Goal: Navigation & Orientation: Find specific page/section

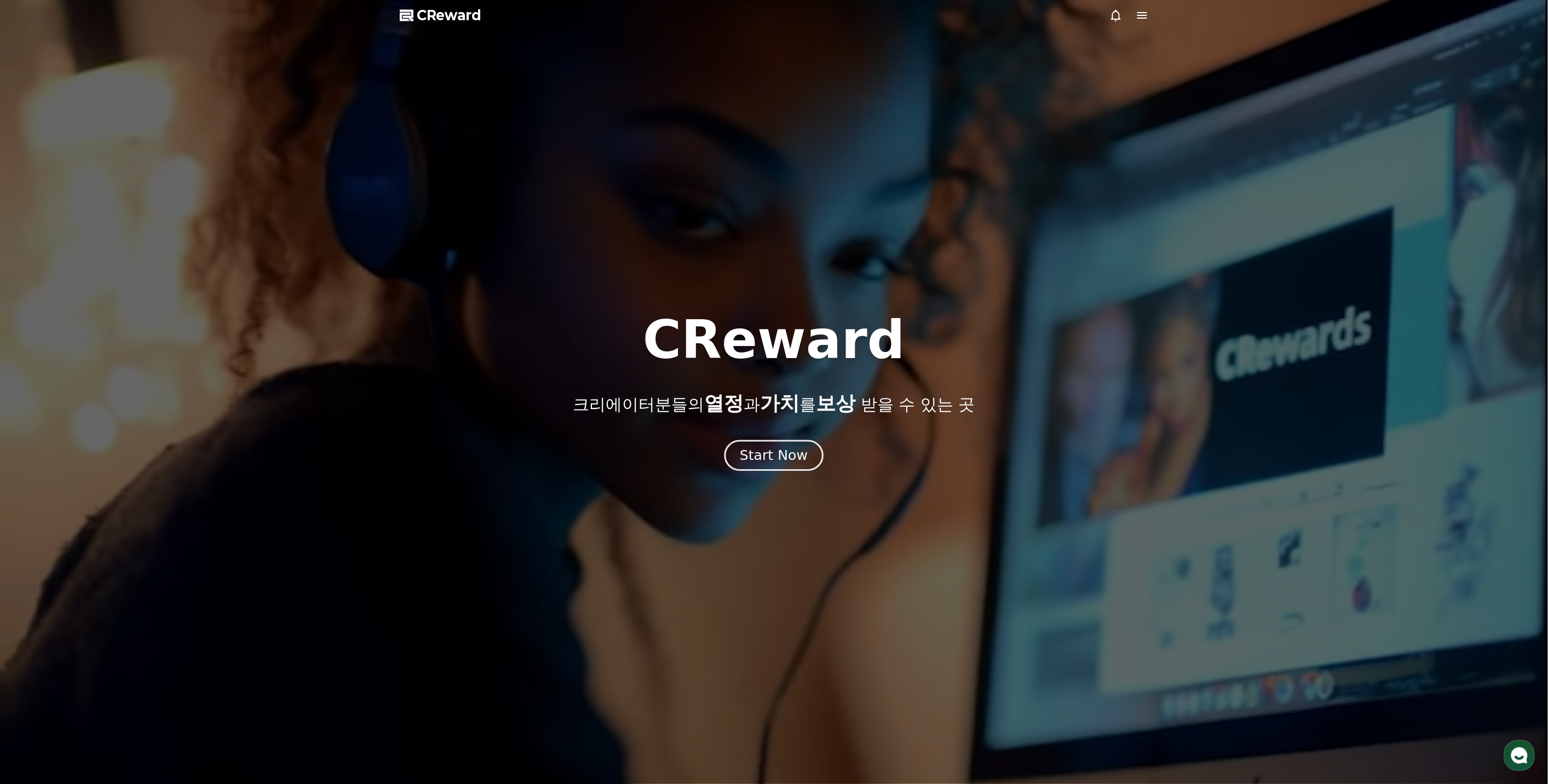
click at [785, 462] on div "Start Now" at bounding box center [773, 456] width 68 height 19
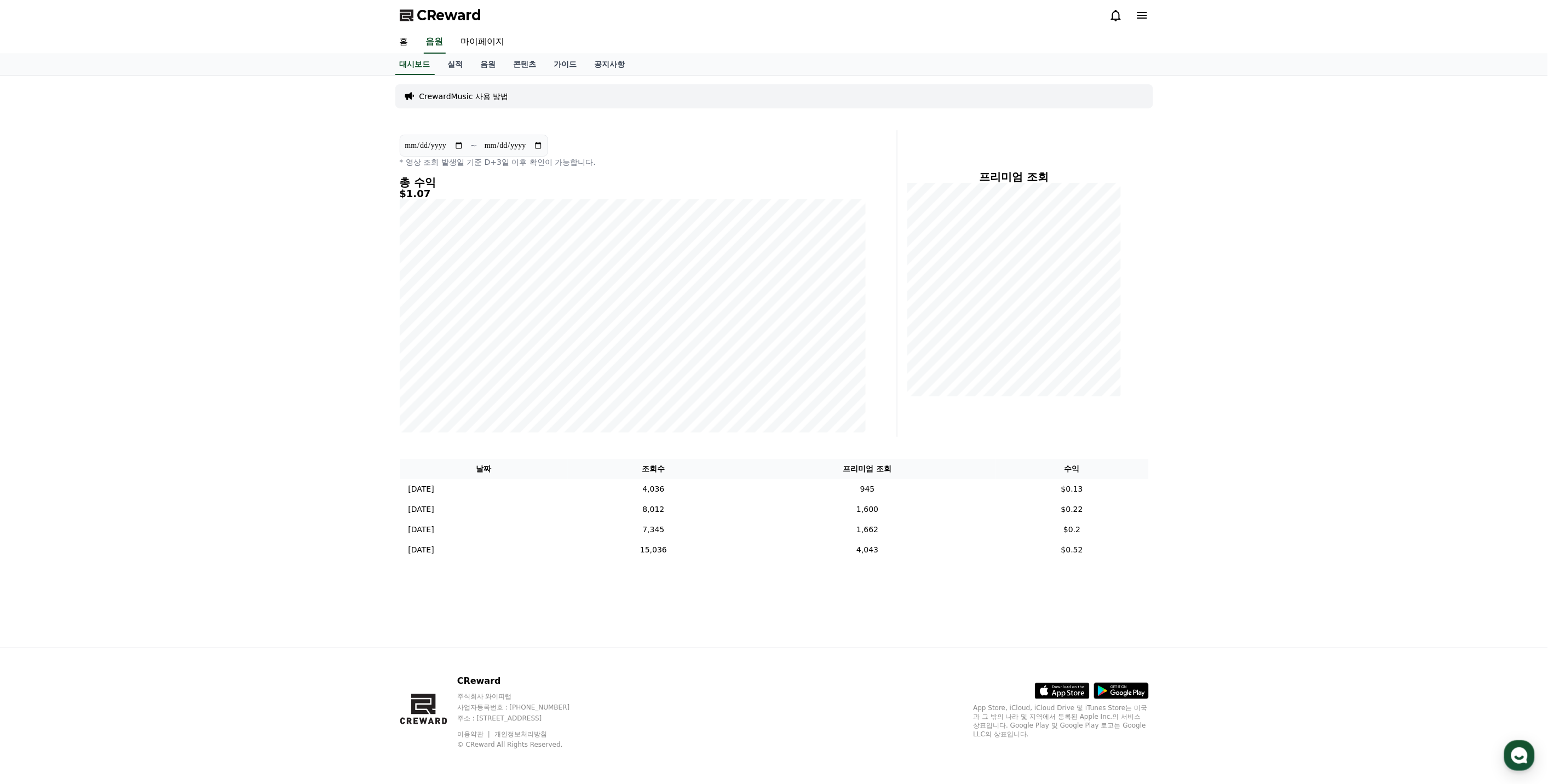
click at [1134, 9] on div at bounding box center [1128, 15] width 40 height 13
click at [1150, 13] on div "CReward" at bounding box center [774, 15] width 766 height 31
click at [1118, 9] on icon at bounding box center [1115, 15] width 13 height 13
